Goal: Task Accomplishment & Management: Use online tool/utility

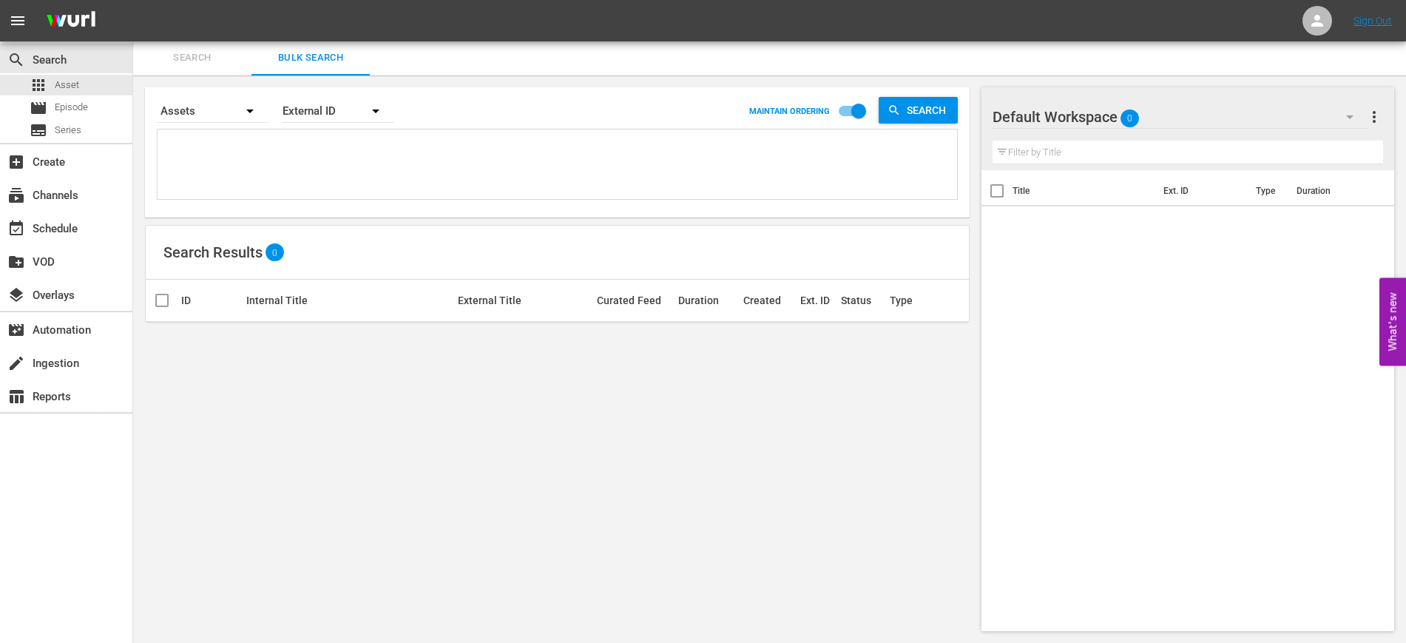
scroll to position [1, 0]
click at [267, 154] on textarea at bounding box center [559, 165] width 796 height 67
click at [256, 169] on textarea at bounding box center [559, 165] width 796 height 67
paste textarea "11405856_U0000684_LAT 11405858_U0000685_LAT 11405860_U0000686_LAT 11405862_U000…"
type textarea "11405856_U0000684_LAT 11405858_U0000685_LAT 11405860_U0000686_LAT 11405862_U000…"
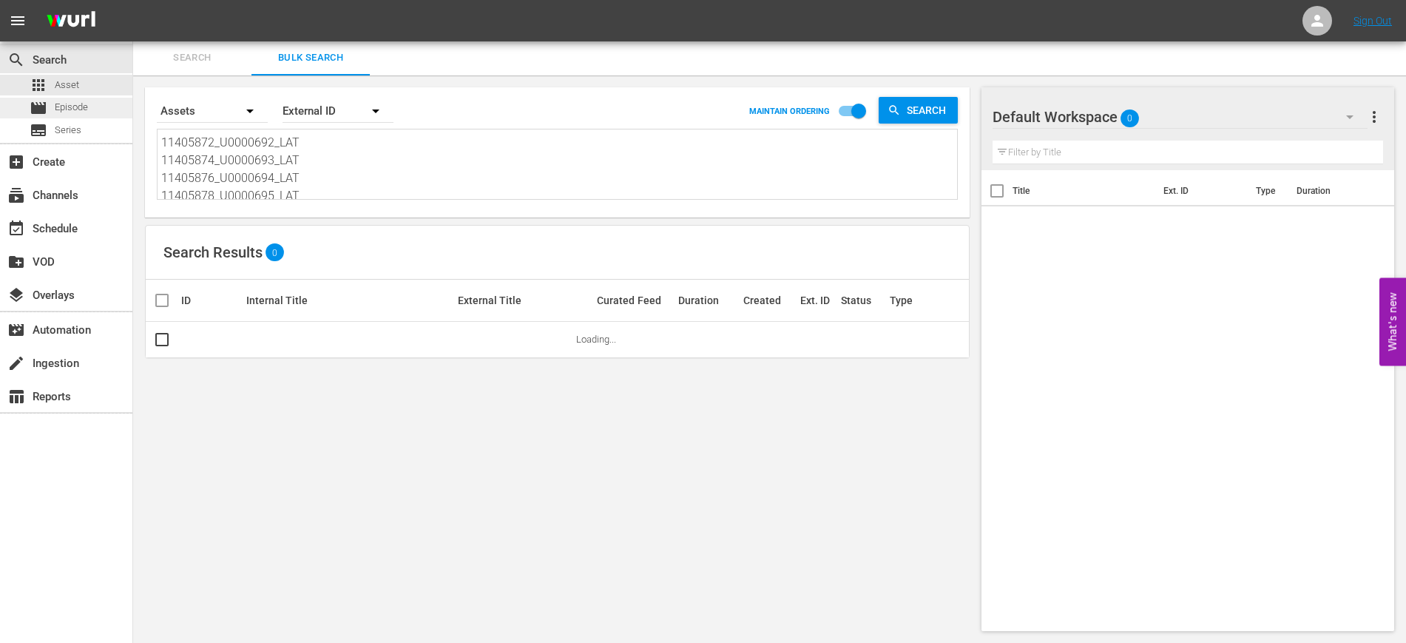
scroll to position [0, 0]
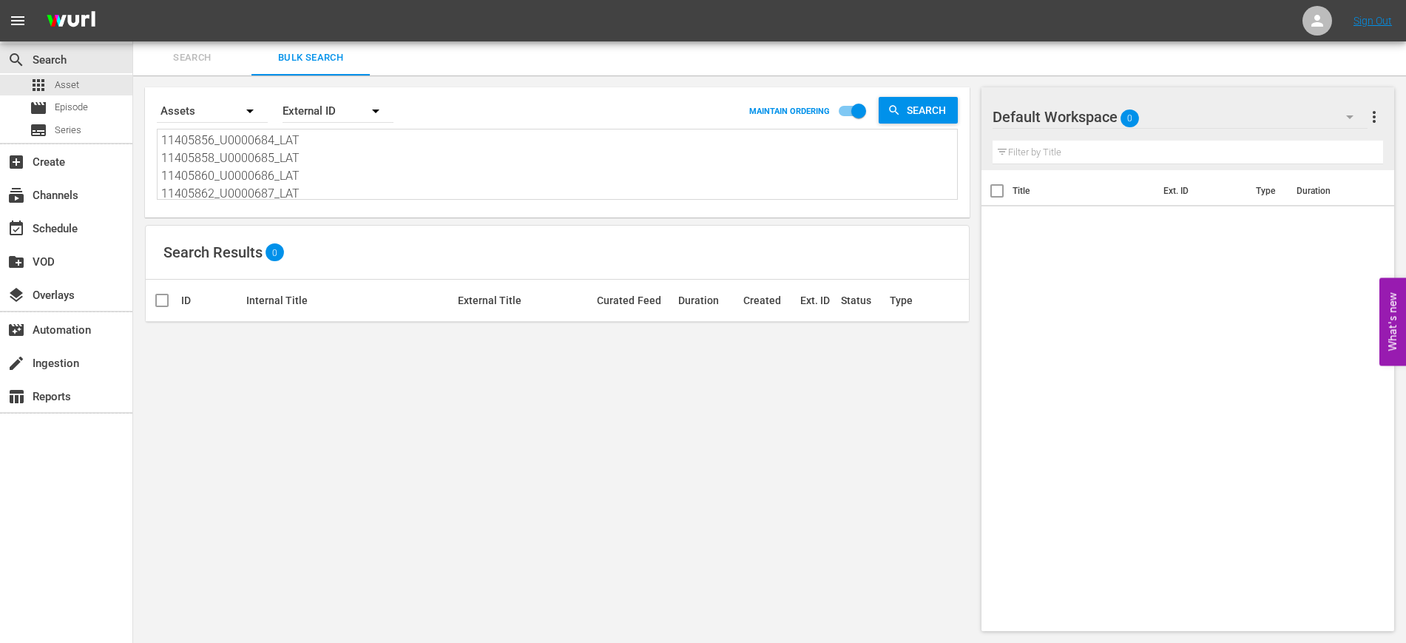
drag, startPoint x: 299, startPoint y: 172, endPoint x: 138, endPoint y: 106, distance: 173.7
click at [138, 106] on div "Search By Assets Order By External ID MAINTAIN ORDERING Search 11405856_U000068…" at bounding box center [557, 358] width 848 height 567
click at [203, 158] on textarea at bounding box center [559, 165] width 796 height 67
paste textarea "11405856_U0000684_LAT 11405858_U0000685_LAT 11405860_U0000686_LAT 11405862_U000…"
type textarea "11405856_U0000684_LAT 11405858_U0000685_LAT 11405860_U0000686_LAT 11405862_U000…"
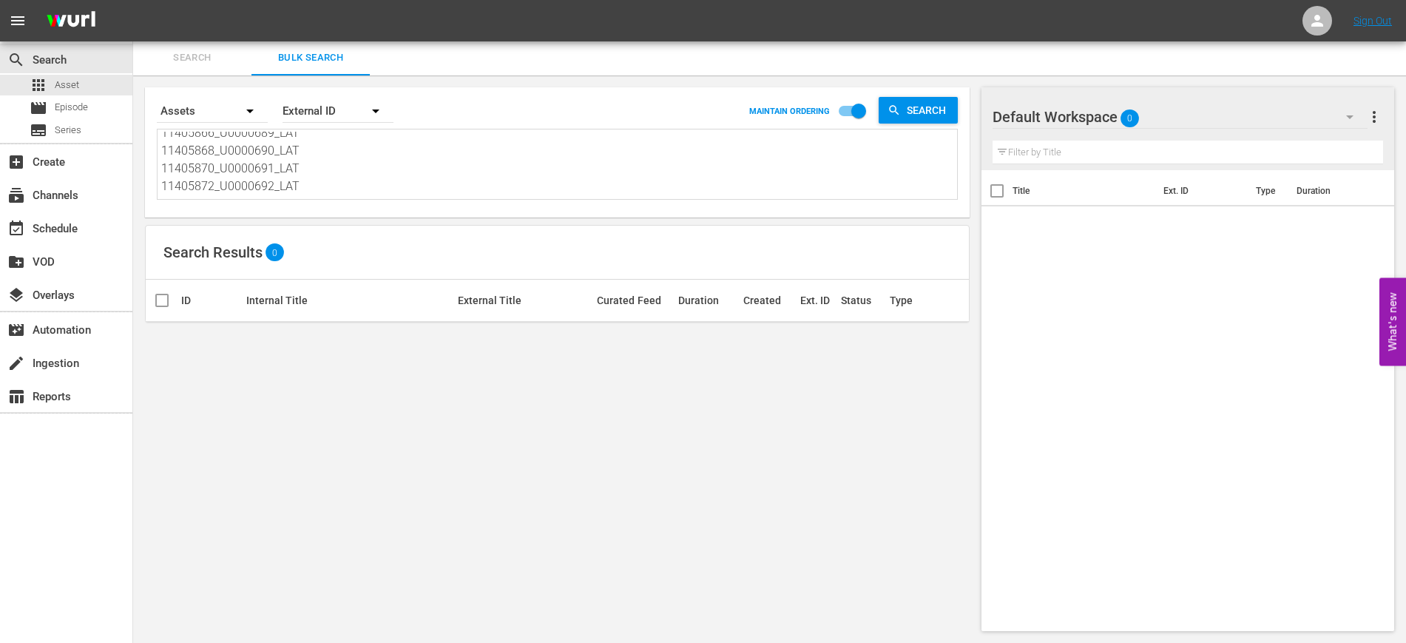
scroll to position [323, 0]
drag, startPoint x: 163, startPoint y: 155, endPoint x: 379, endPoint y: 226, distance: 228.0
click at [379, 226] on div "Search By Assets Order By External ID MAINTAIN ORDERING Search 11405856_U000068…" at bounding box center [557, 358] width 848 height 567
click at [175, 146] on textarea at bounding box center [559, 165] width 796 height 67
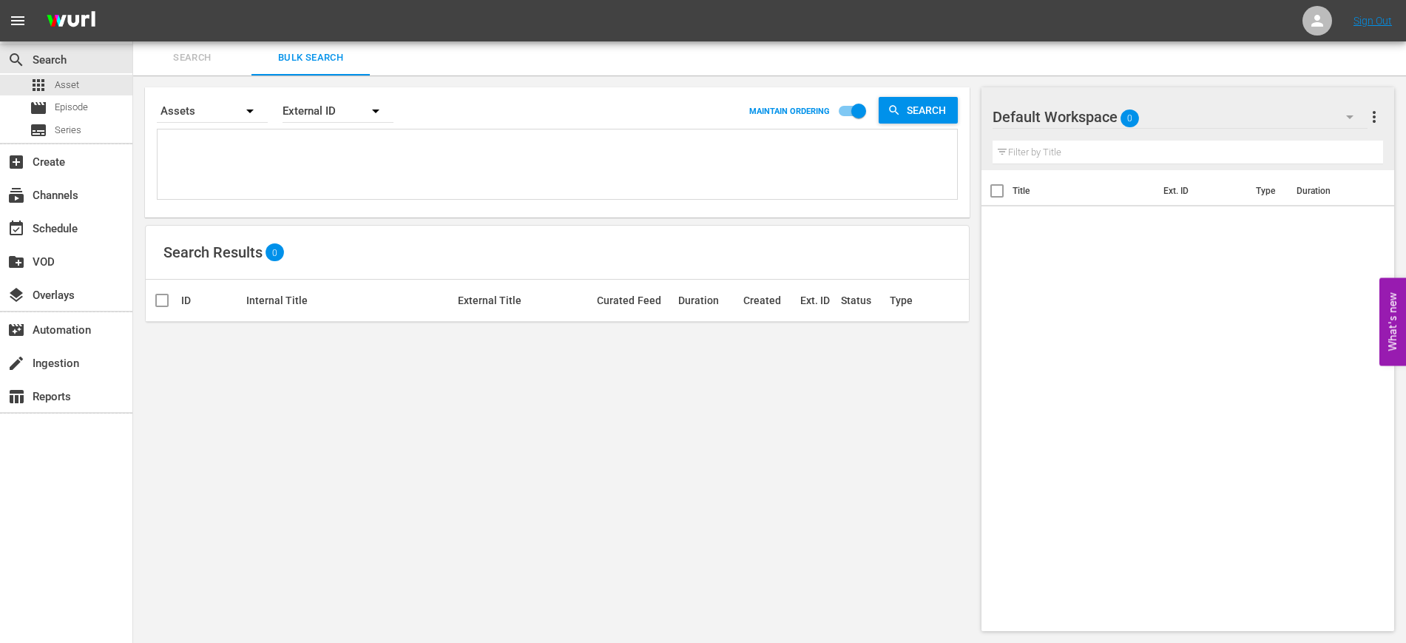
paste textarea "11405856_U0000684_LAT 11405858_U0000685_LAT 11405860_U0000686_LAT 11405862_U000…"
type textarea "11405856_U0000684_LAT 11405858_U0000685_LAT 11405860_U0000686_LAT 11405862_U000…"
click at [926, 101] on span "Search" at bounding box center [929, 110] width 57 height 27
click at [339, 175] on textarea "11405856_U0000684_LAT 11405858_U0000685_LAT 11405860_U0000686_LAT 11405862_U000…" at bounding box center [559, 165] width 796 height 67
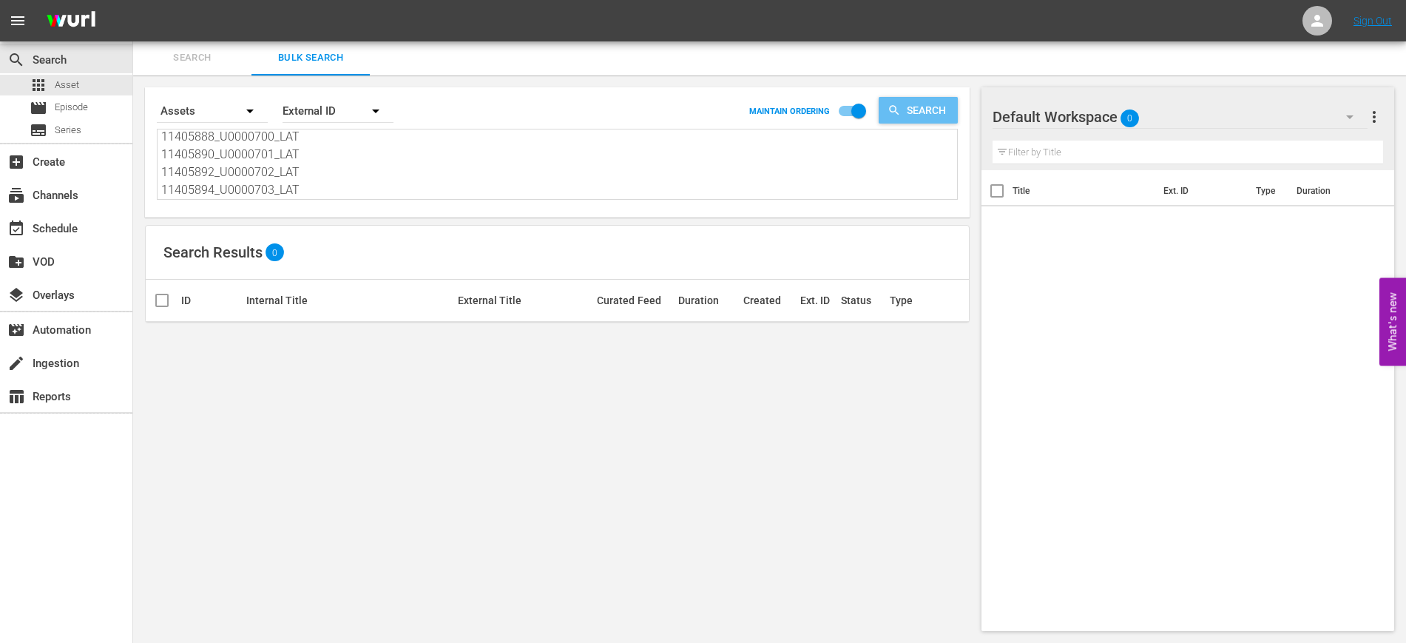
click at [913, 119] on span "Search" at bounding box center [929, 110] width 57 height 27
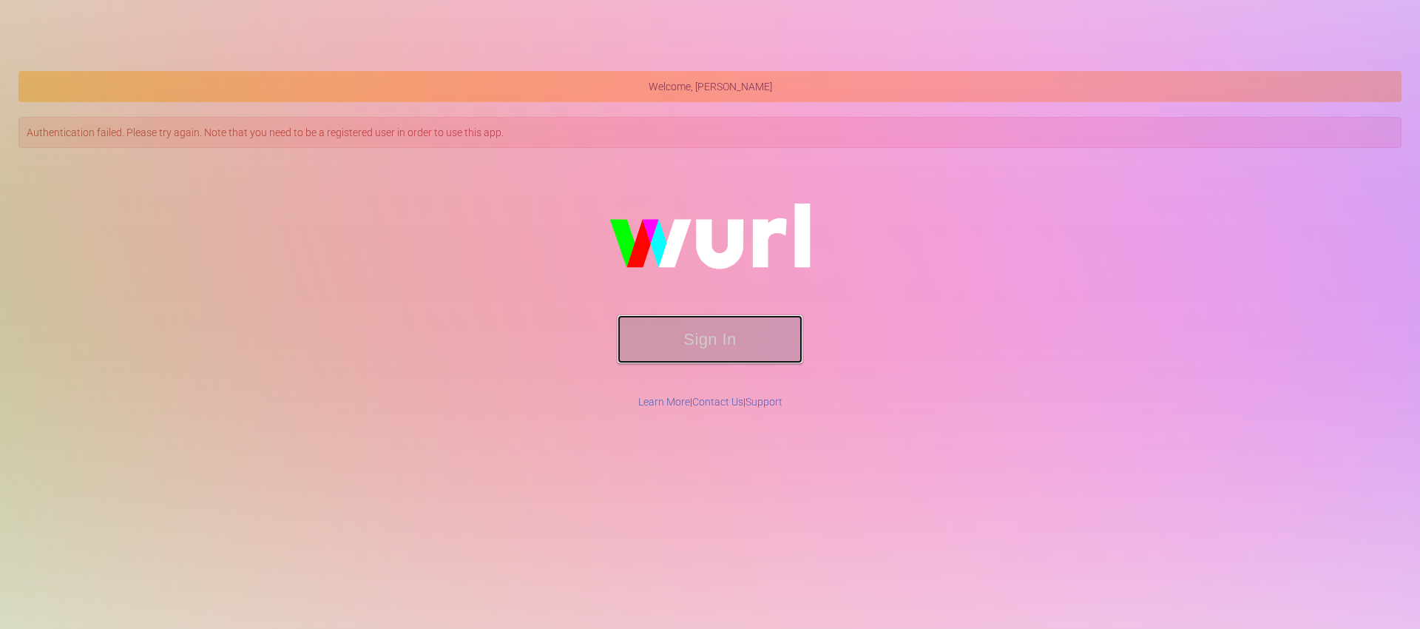
click at [694, 347] on button "Sign In" at bounding box center [710, 339] width 185 height 48
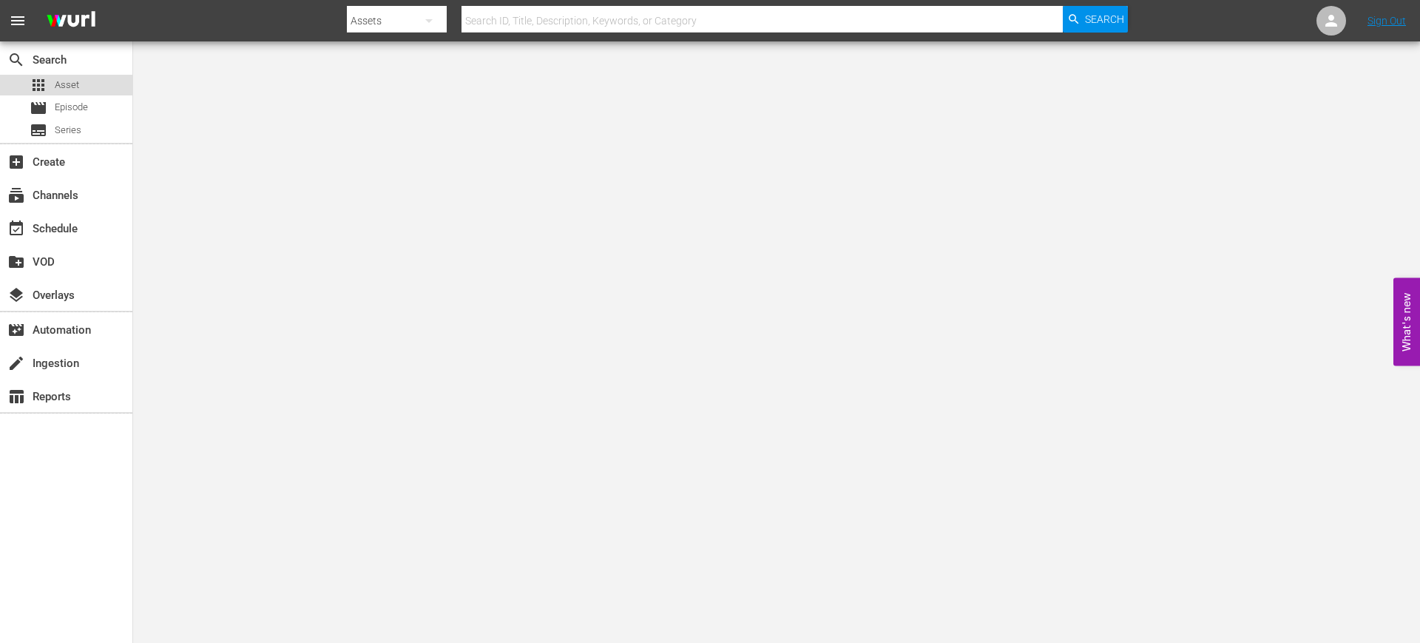
click at [95, 84] on div "apps Asset" at bounding box center [66, 85] width 132 height 21
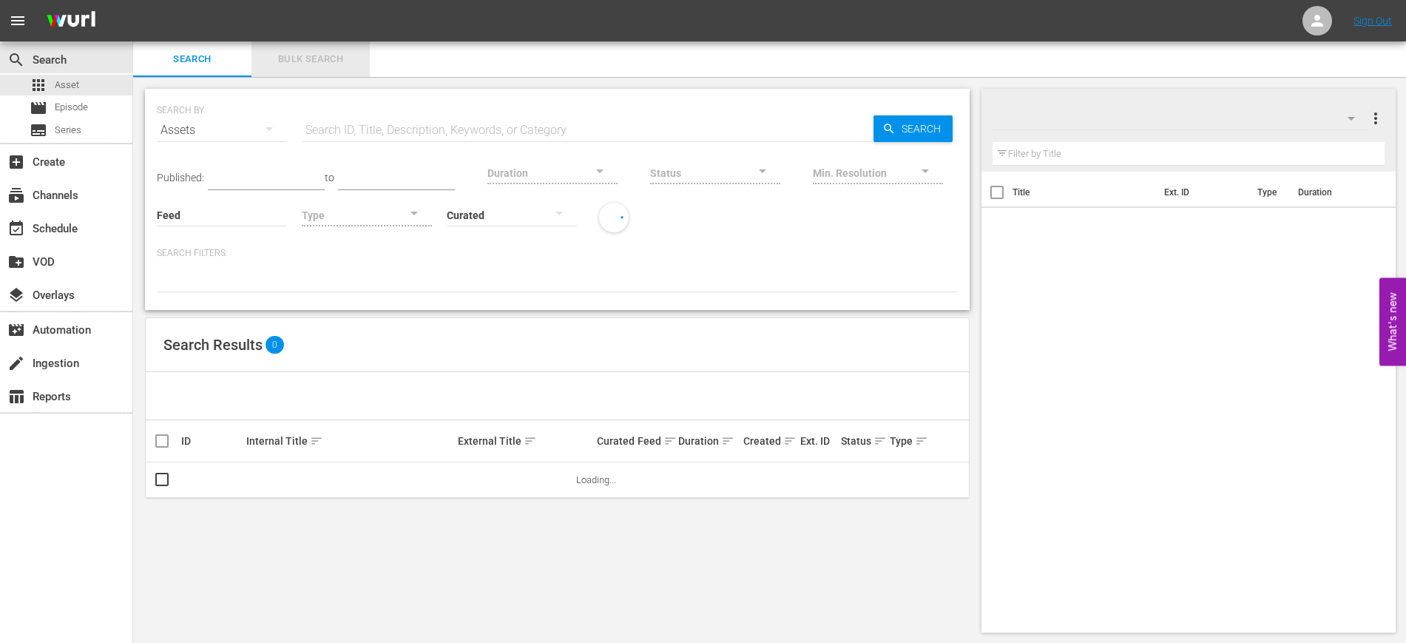
click at [337, 61] on span "Bulk Search" at bounding box center [310, 59] width 101 height 17
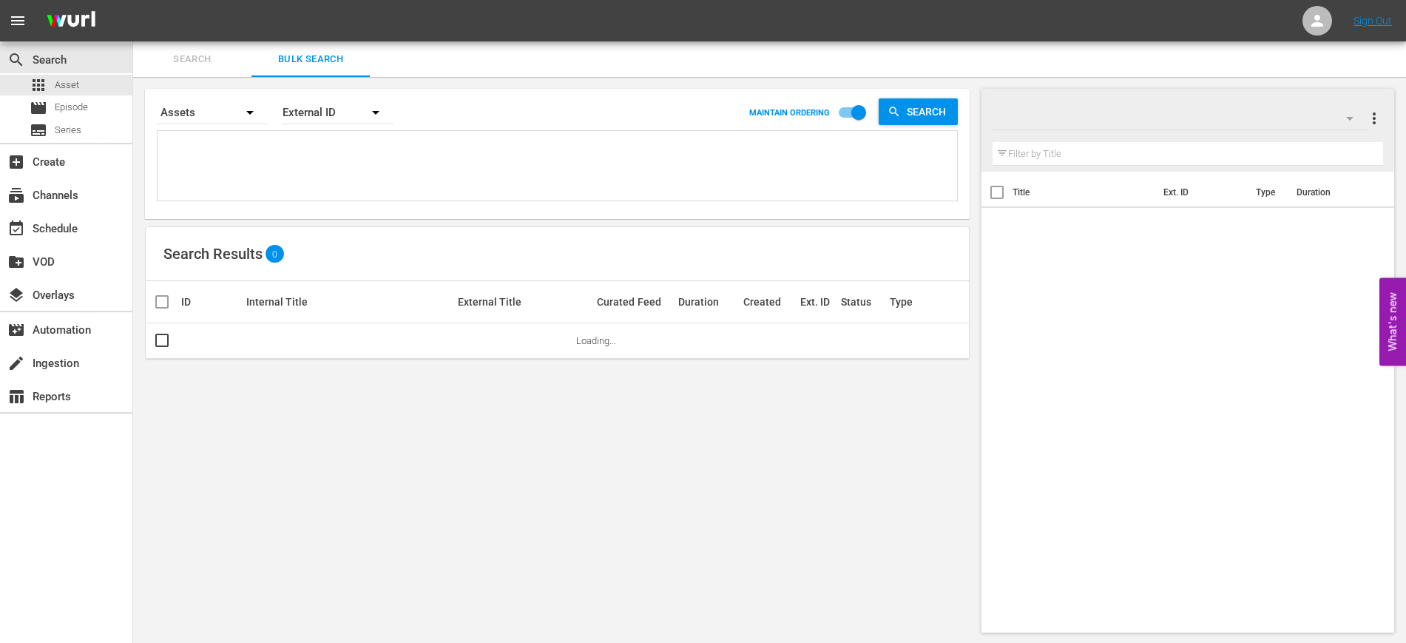
click at [303, 153] on textarea at bounding box center [559, 168] width 796 height 67
click at [291, 143] on textarea at bounding box center [559, 168] width 796 height 67
paste textarea "11405856_U0000684_LAT 11405858_U0000685_LAT 11405860_U0000686_LAT 11405862_U000…"
type textarea "11405856_U0000684_LAT 11405858_U0000685_LAT 11405860_U0000686_LAT 11405862_U000…"
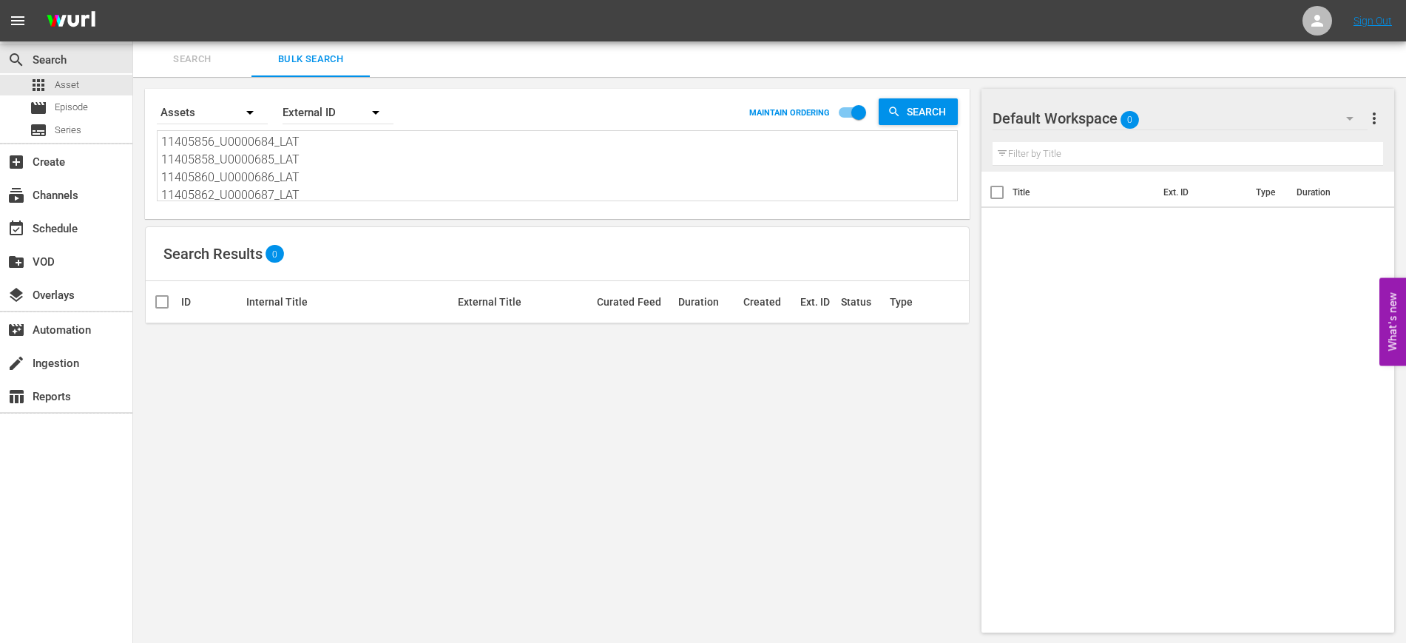
drag, startPoint x: 262, startPoint y: 190, endPoint x: 133, endPoint y: 121, distance: 145.9
click at [133, 121] on div "Search By Assets Order By External ID MAINTAIN ORDERING Search 11405856_U000068…" at bounding box center [557, 360] width 848 height 567
click at [351, 166] on textarea at bounding box center [559, 166] width 796 height 67
paste textarea "11405856_U0000684_LAT 11405858_U0000685_LAT 11405860_U0000686_LAT 11405862_U000…"
type textarea "11405856_U0000684_LAT 11405858_U0000685_LAT 11405860_U0000686_LAT 11405862_U000…"
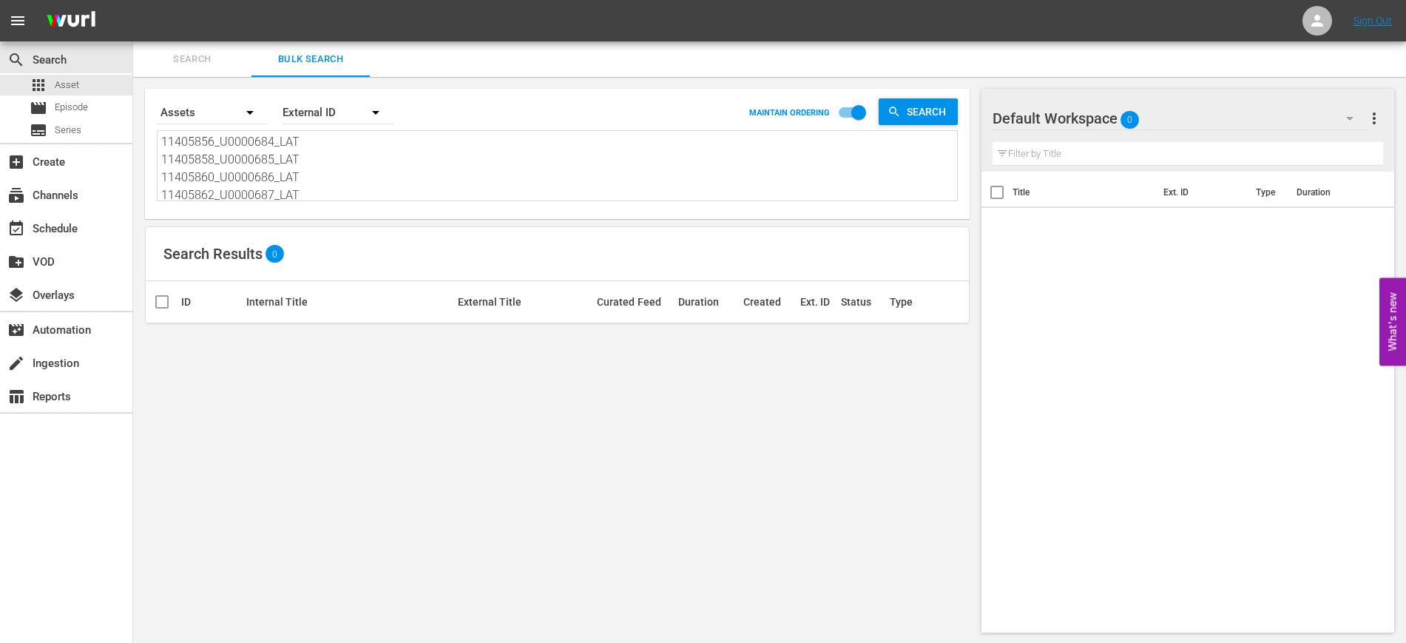
type textarea "11405856_U0000684_LAT 11405858_U0000685_LAT 11405860_U0000686_LAT 11405862_U000…"
